Goal: Task Accomplishment & Management: Complete application form

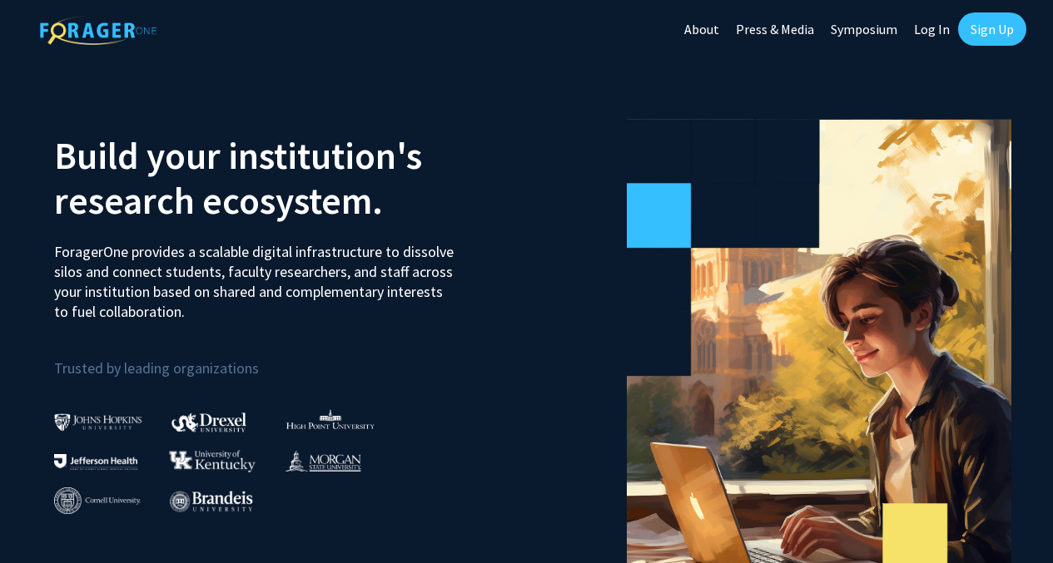
click at [976, 26] on link "Sign Up" at bounding box center [992, 28] width 68 height 33
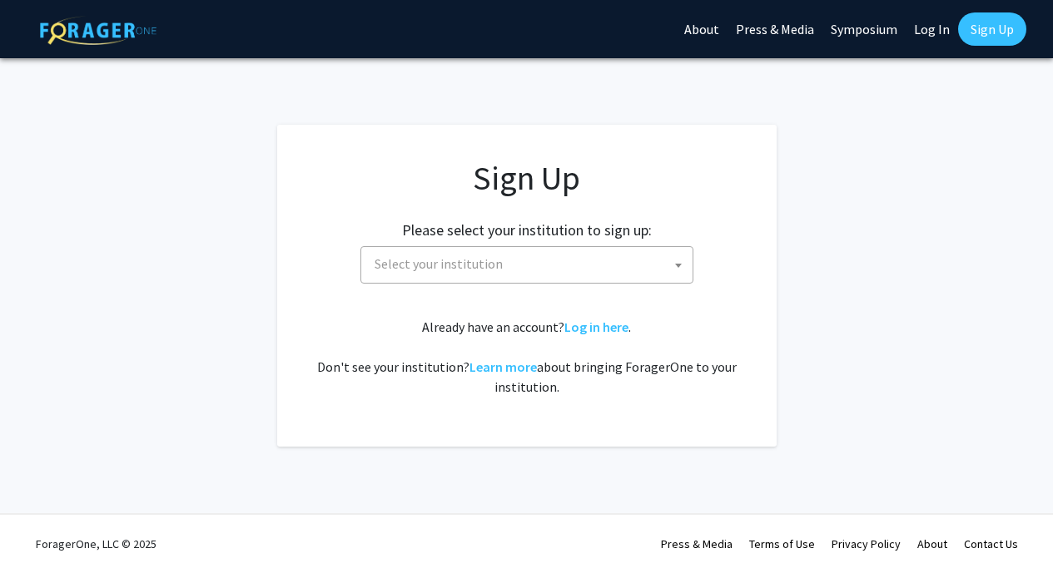
click at [582, 275] on span "Select your institution" at bounding box center [530, 264] width 325 height 34
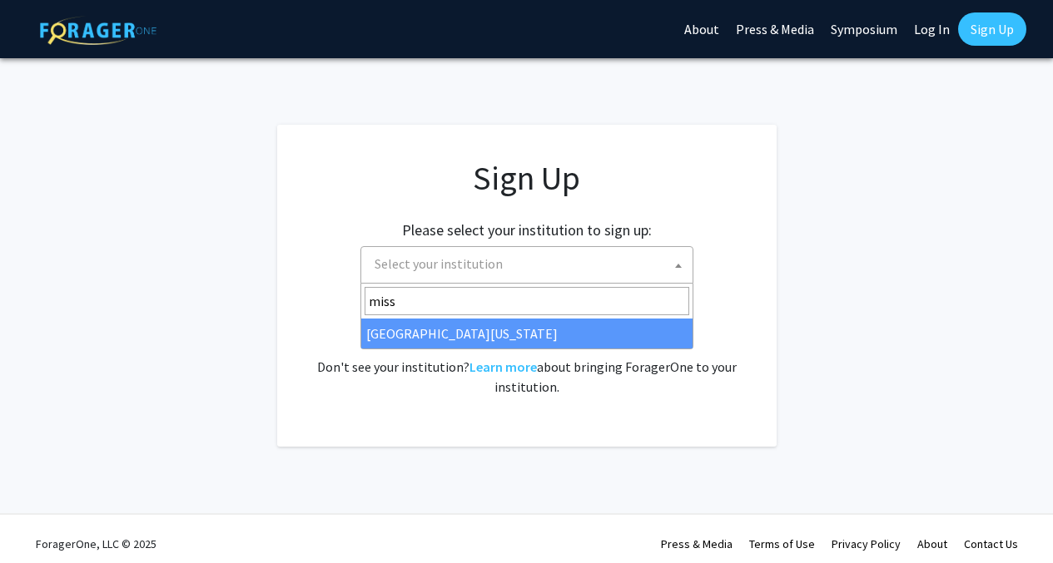
type input "miss"
select select "33"
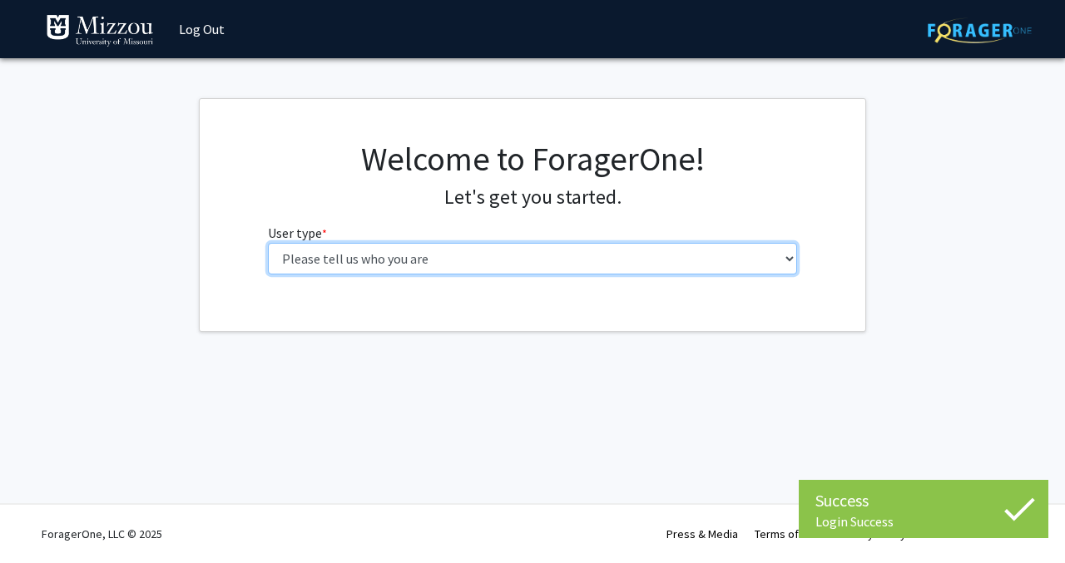
click at [414, 265] on select "Please tell us who you are Undergraduate Student Master's Student Doctoral Cand…" at bounding box center [533, 259] width 530 height 32
select select "1: undergrad"
click at [268, 243] on select "Please tell us who you are Undergraduate Student Master's Student Doctoral Cand…" at bounding box center [533, 259] width 530 height 32
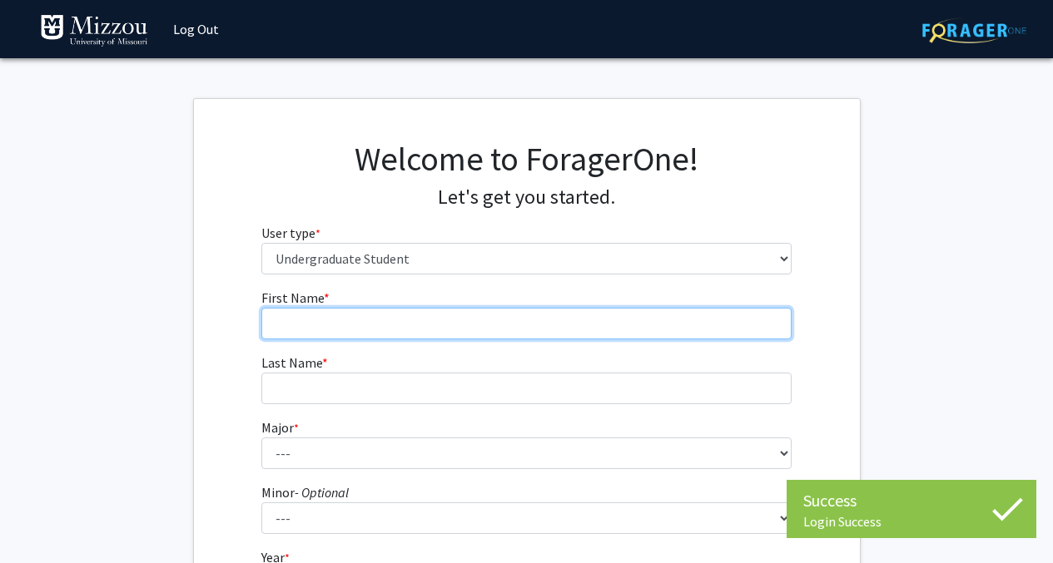
click at [431, 329] on input "First Name * required" at bounding box center [526, 324] width 530 height 32
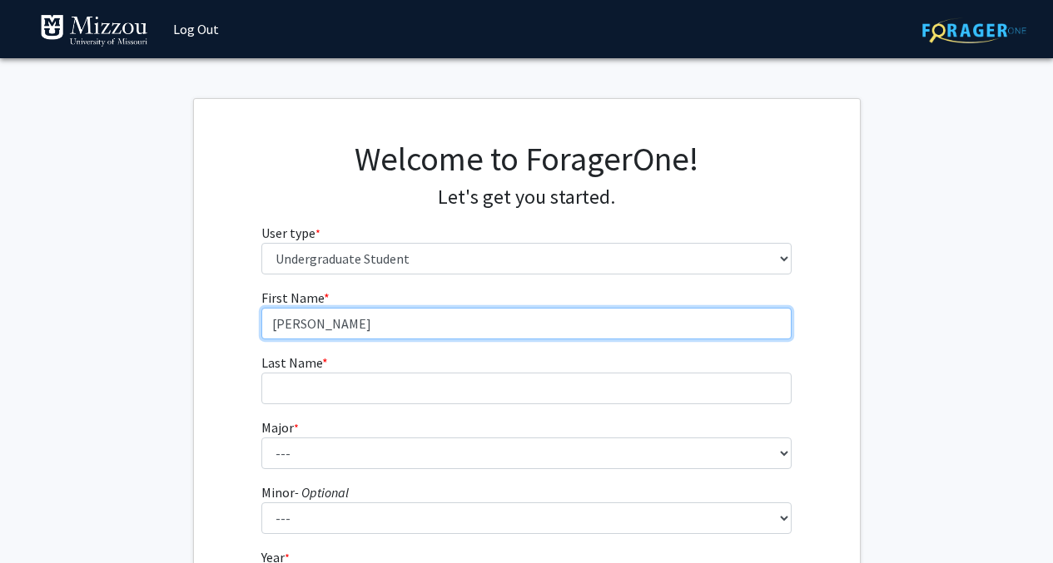
type input "[PERSON_NAME]"
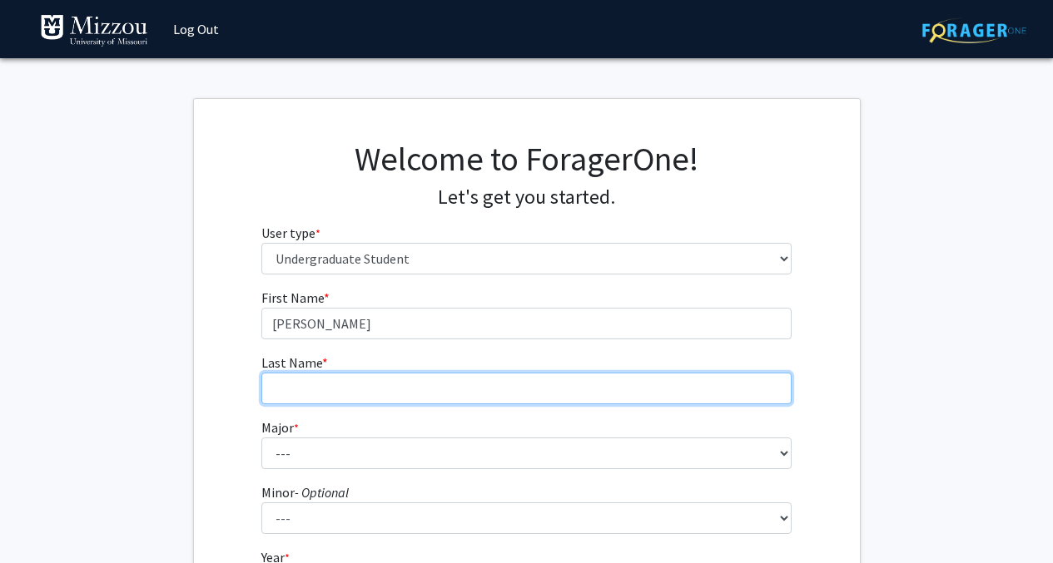
click at [280, 382] on input "Last Name * required" at bounding box center [526, 389] width 530 height 32
type input "[PERSON_NAME]"
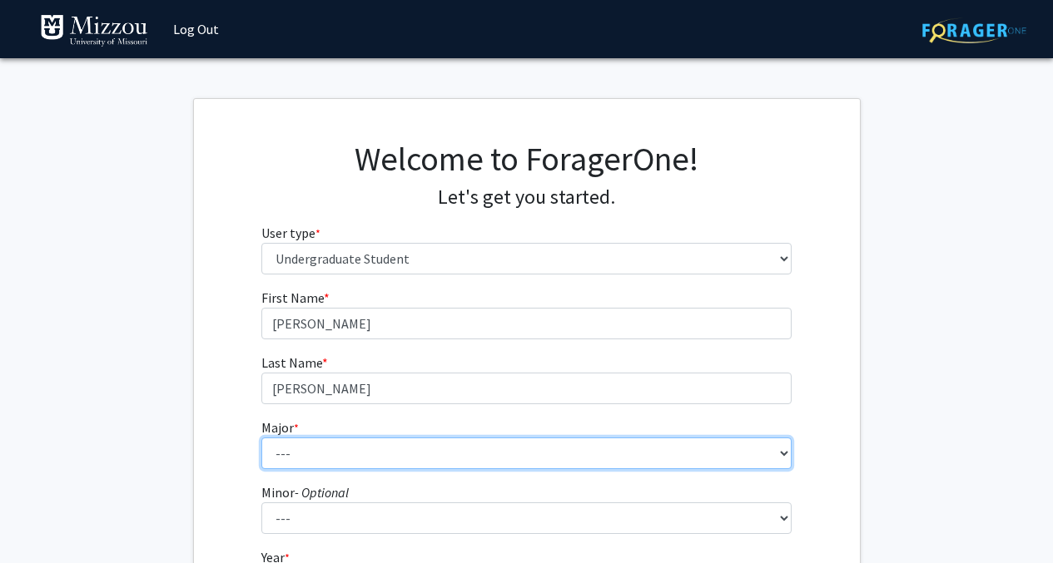
click at [285, 447] on select "--- Agribusiness Management Agricultural Education Agricultural Education: Comm…" at bounding box center [526, 454] width 530 height 32
select select "14: 2503"
click at [261, 438] on select "--- Agribusiness Management Agricultural Education Agricultural Education: Comm…" at bounding box center [526, 454] width 530 height 32
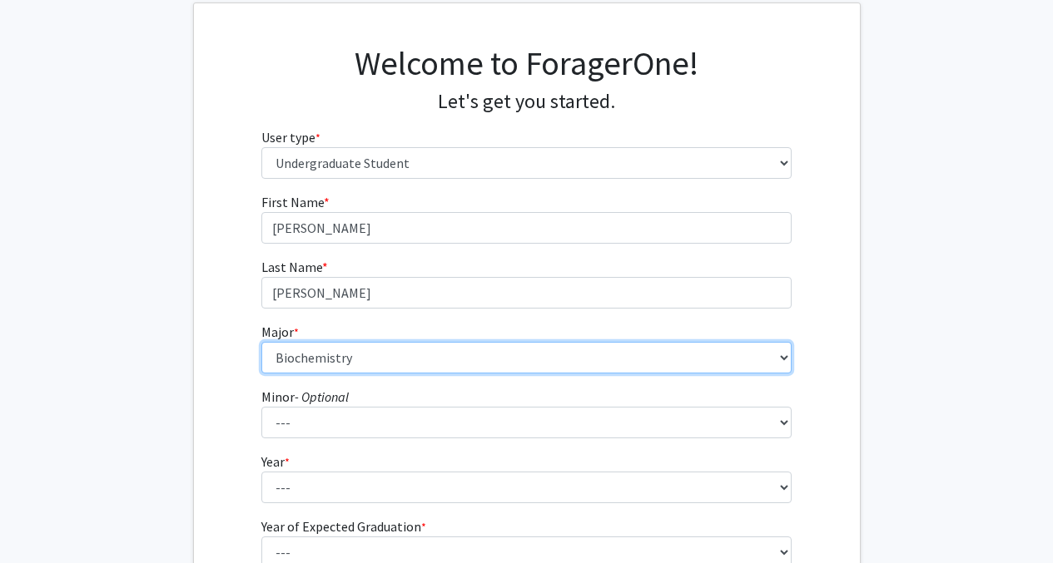
scroll to position [100, 0]
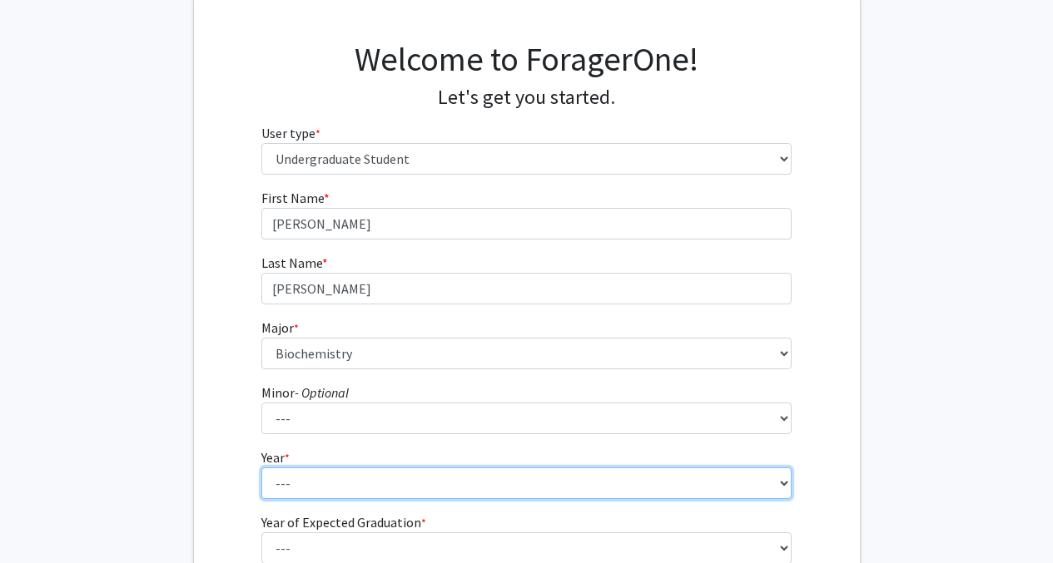
click at [290, 483] on select "--- First-year Sophomore Junior Senior Postbaccalaureate Certificate" at bounding box center [526, 484] width 530 height 32
select select "2: sophomore"
click at [261, 468] on select "--- First-year Sophomore Junior Senior Postbaccalaureate Certificate" at bounding box center [526, 484] width 530 height 32
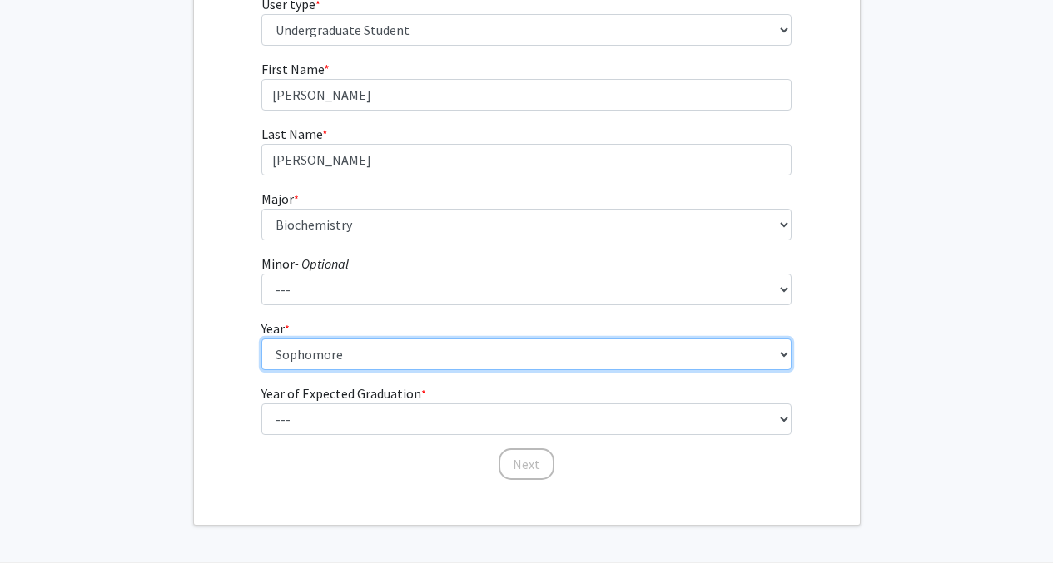
scroll to position [235, 0]
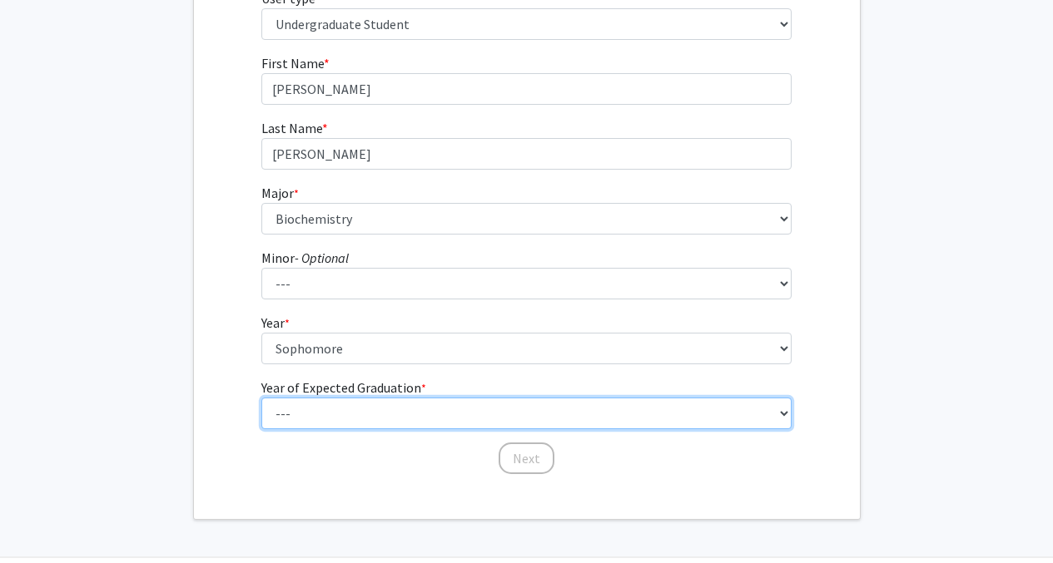
click at [311, 420] on select "--- 2025 2026 2027 2028 2029 2030 2031 2032 2033 2034" at bounding box center [526, 414] width 530 height 32
select select "4: 2028"
click at [261, 398] on select "--- 2025 2026 2027 2028 2029 2030 2031 2032 2033 2034" at bounding box center [526, 414] width 530 height 32
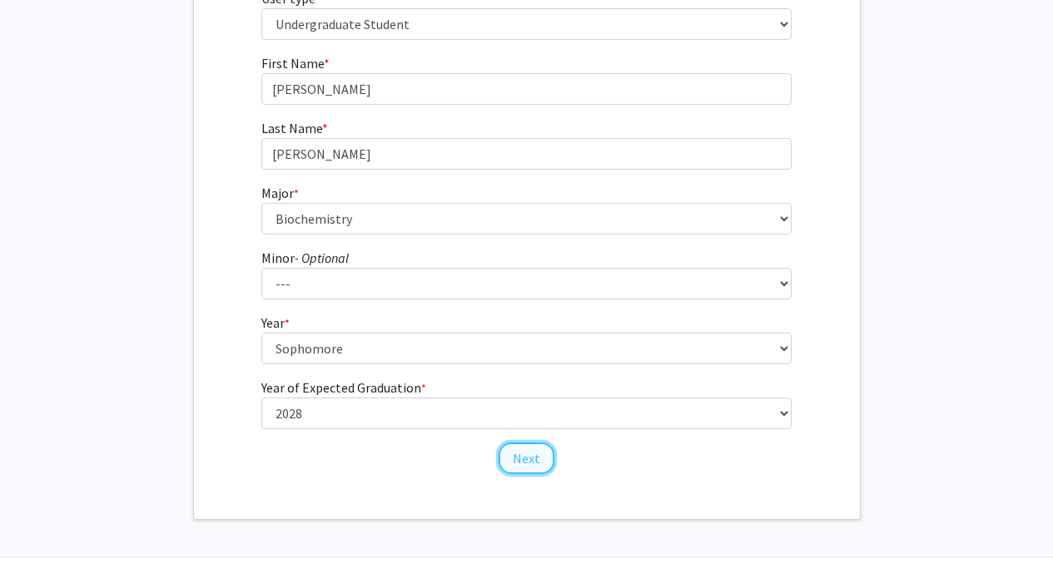
click at [523, 455] on button "Next" at bounding box center [526, 459] width 56 height 32
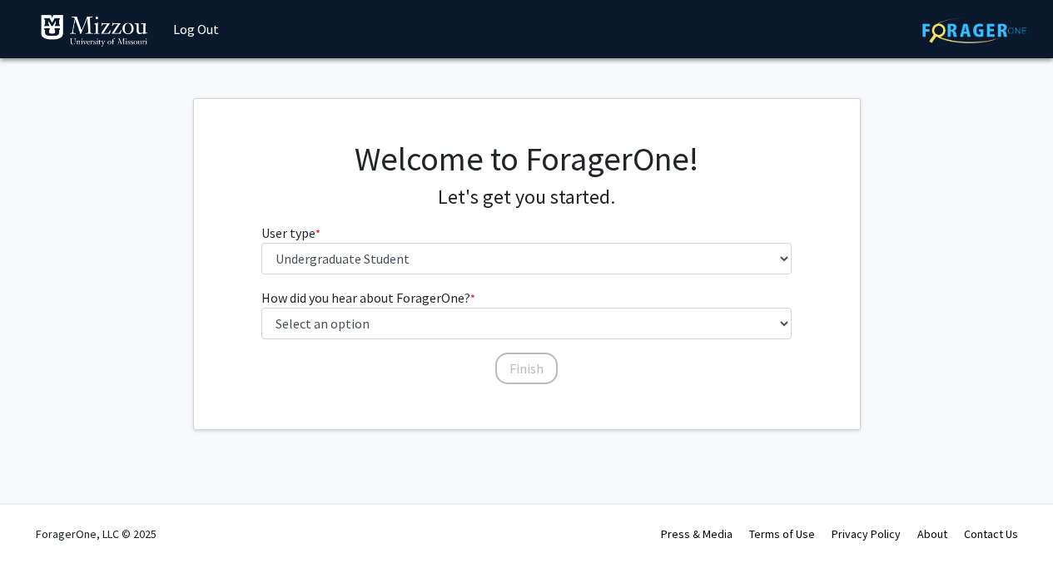
scroll to position [0, 0]
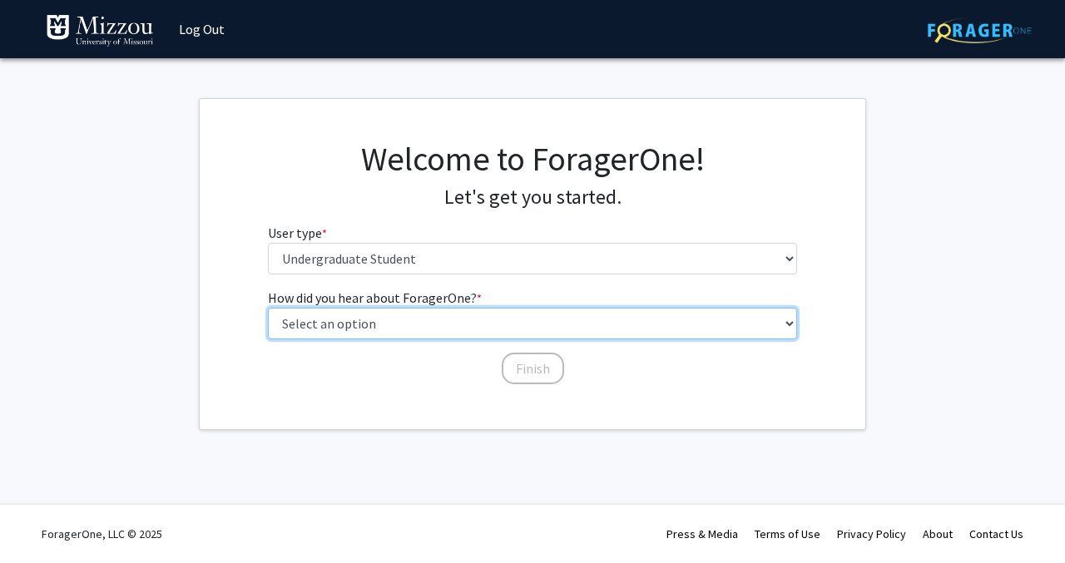
click at [415, 323] on select "Select an option Peer/student recommendation Faculty/staff recommendation Unive…" at bounding box center [533, 324] width 530 height 32
select select "2: faculty_recommendation"
click at [268, 308] on select "Select an option Peer/student recommendation Faculty/staff recommendation Unive…" at bounding box center [533, 324] width 530 height 32
click at [463, 320] on select "Select an option Peer/student recommendation Faculty/staff recommendation Unive…" at bounding box center [533, 324] width 530 height 32
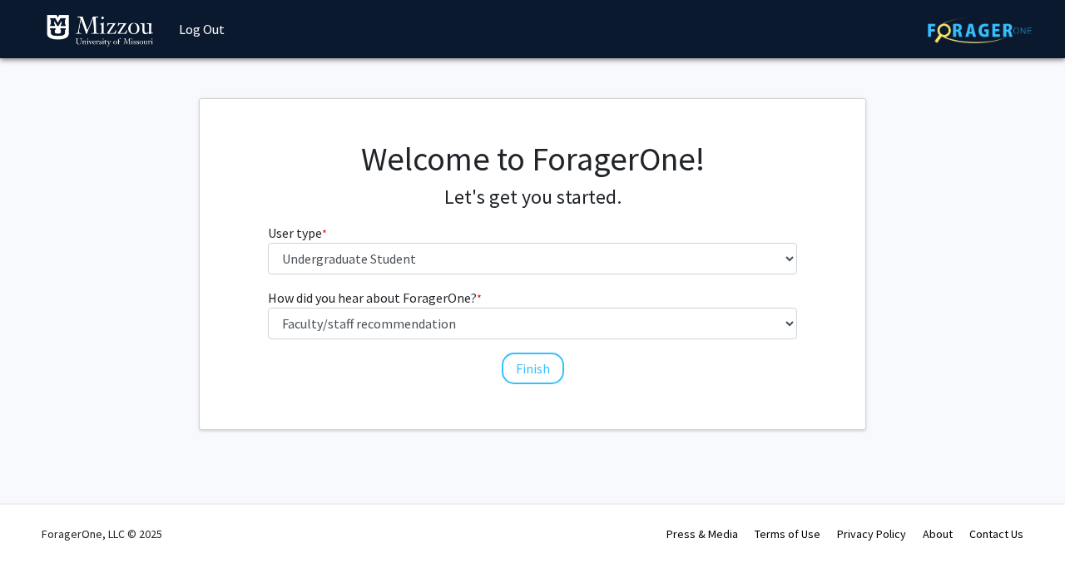
click at [241, 389] on div "Welcome to ForagerOne! Let's get you started. User type * required Please tell …" at bounding box center [533, 264] width 666 height 330
click at [531, 369] on button "Finish" at bounding box center [533, 369] width 62 height 32
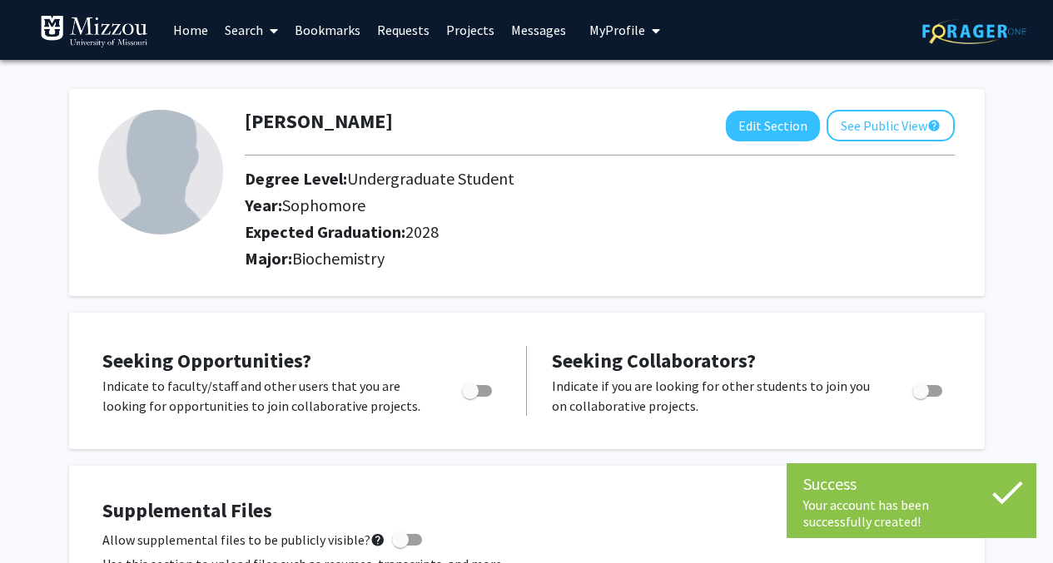
scroll to position [36, 0]
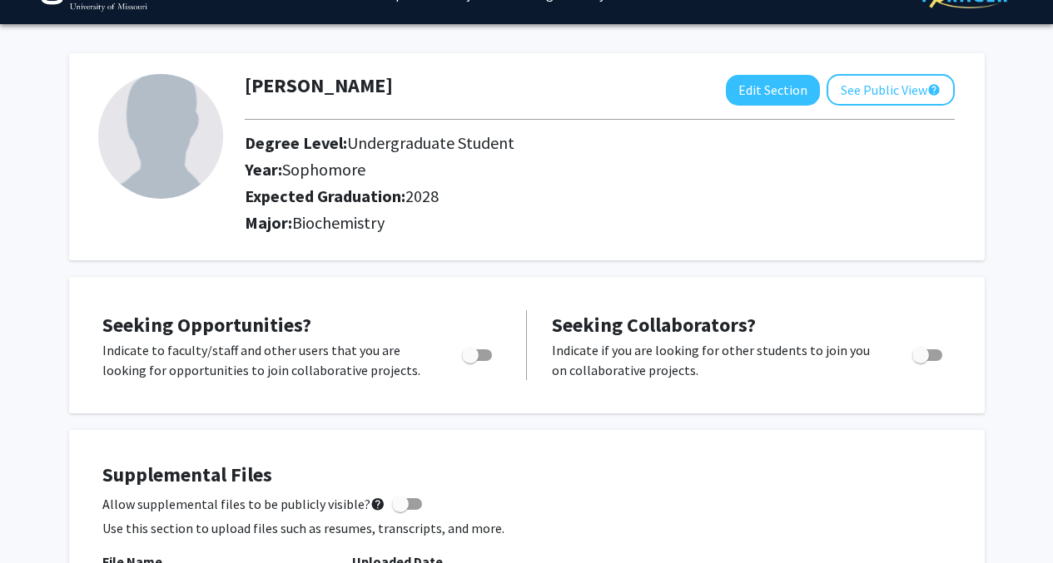
click at [468, 356] on span "Toggle" at bounding box center [470, 355] width 17 height 17
click at [469, 361] on input "Are you actively seeking opportunities?" at bounding box center [469, 361] width 1 height 1
checkbox input "true"
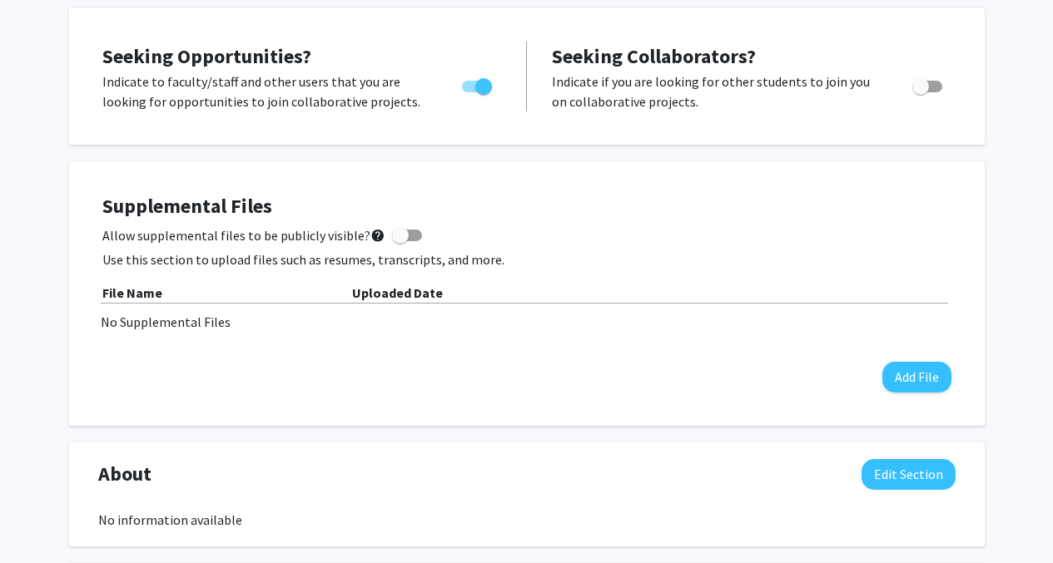
scroll to position [0, 0]
